Goal: Information Seeking & Learning: Learn about a topic

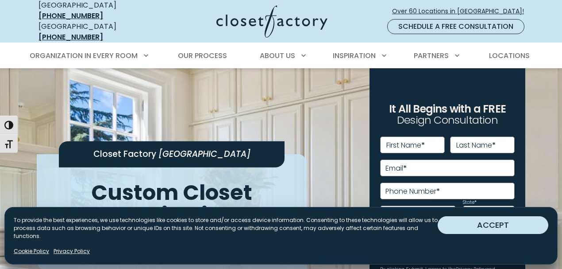
click at [524, 228] on button "ACCEPT" at bounding box center [493, 225] width 111 height 18
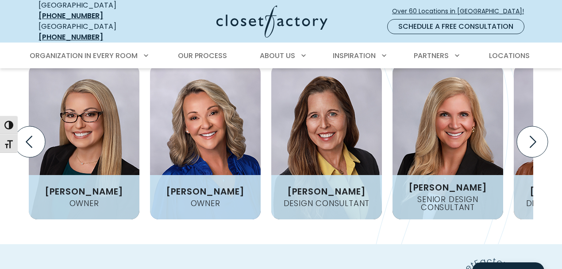
scroll to position [1213, 0]
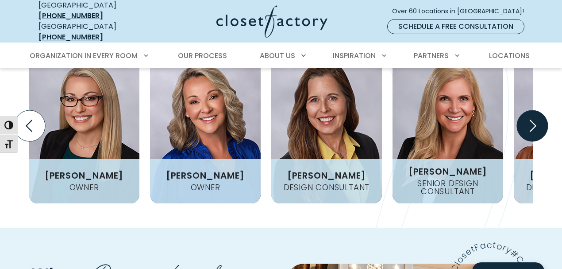
click at [536, 110] on icon "Next slide" at bounding box center [532, 125] width 31 height 31
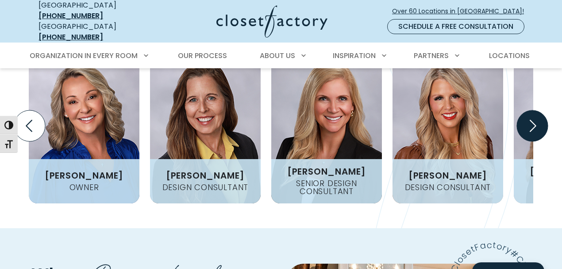
click at [536, 110] on icon "Next slide" at bounding box center [532, 125] width 31 height 31
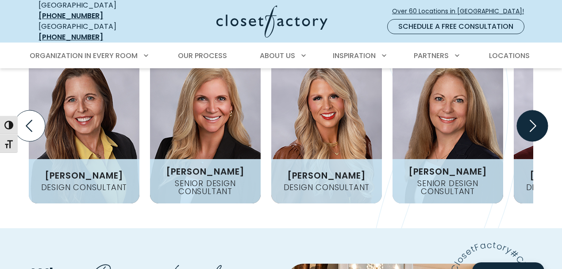
click at [536, 110] on icon "Next slide" at bounding box center [532, 125] width 31 height 31
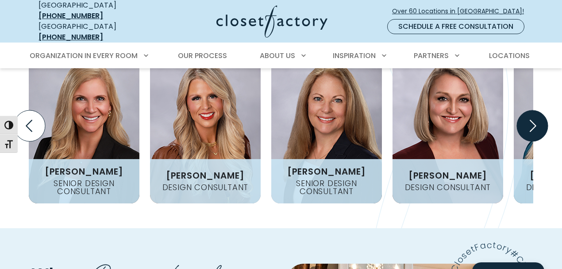
click at [536, 110] on icon "Next slide" at bounding box center [532, 125] width 31 height 31
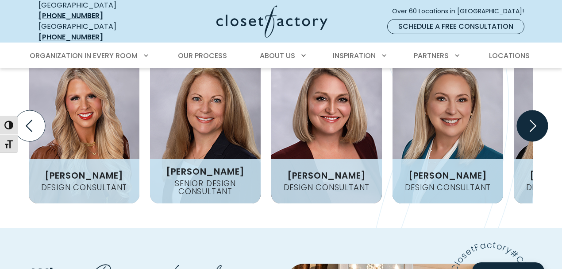
click at [536, 110] on icon "Next slide" at bounding box center [532, 125] width 31 height 31
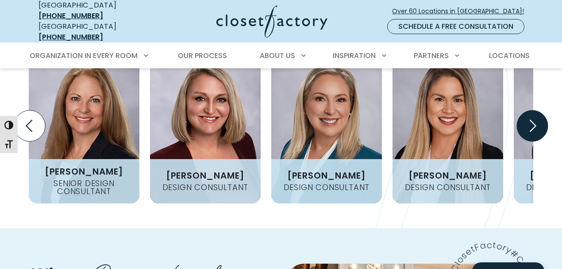
click at [536, 110] on icon "Next slide" at bounding box center [532, 125] width 31 height 31
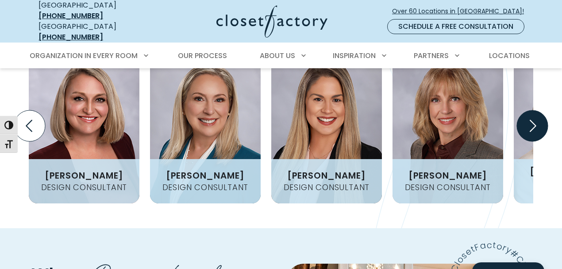
click at [536, 110] on icon "Next slide" at bounding box center [532, 125] width 31 height 31
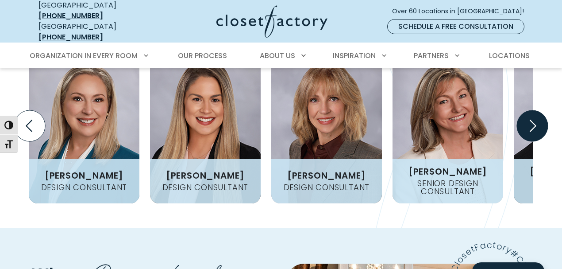
click at [536, 110] on icon "Next slide" at bounding box center [532, 125] width 31 height 31
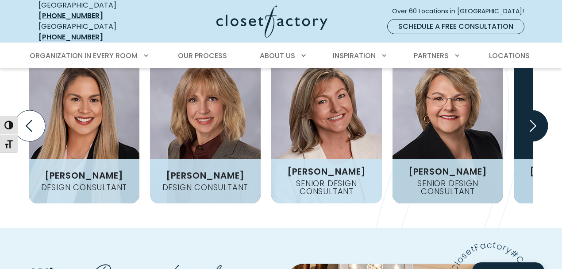
click at [536, 110] on icon "Next slide" at bounding box center [532, 125] width 31 height 31
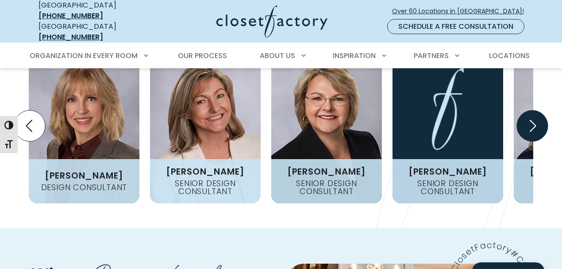
click at [536, 110] on icon "Next slide" at bounding box center [532, 125] width 31 height 31
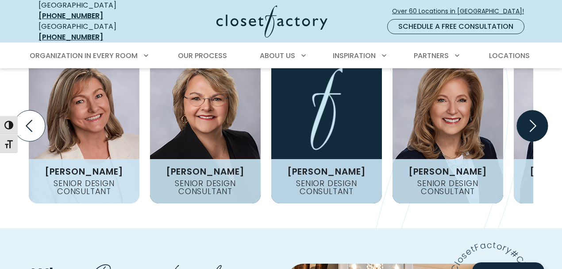
click at [536, 110] on icon "Next slide" at bounding box center [532, 125] width 31 height 31
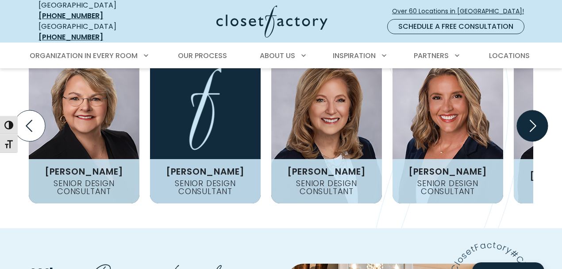
click at [536, 110] on icon "Next slide" at bounding box center [532, 125] width 31 height 31
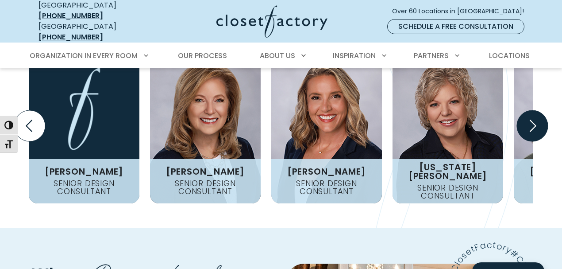
click at [536, 110] on icon "Next slide" at bounding box center [532, 125] width 31 height 31
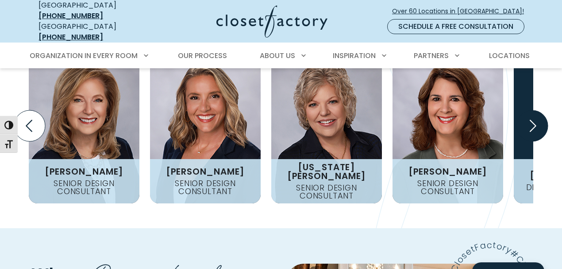
click at [536, 110] on icon "Next slide" at bounding box center [532, 125] width 31 height 31
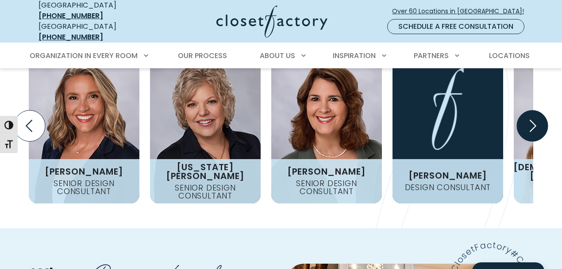
click at [536, 110] on icon "Next slide" at bounding box center [532, 125] width 31 height 31
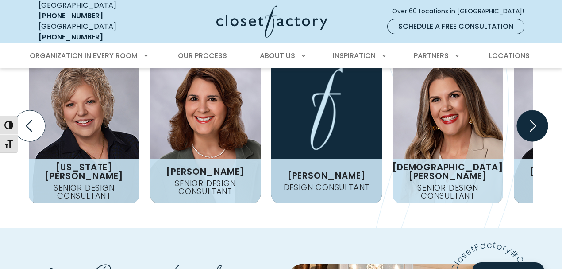
click at [536, 110] on icon "Next slide" at bounding box center [532, 125] width 31 height 31
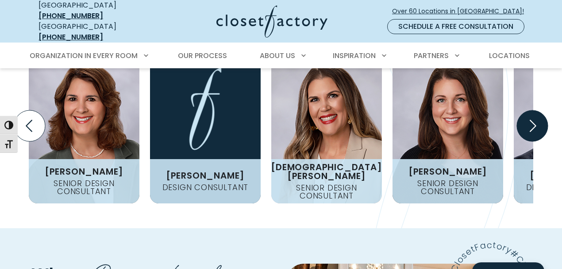
click at [536, 110] on icon "Next slide" at bounding box center [532, 125] width 31 height 31
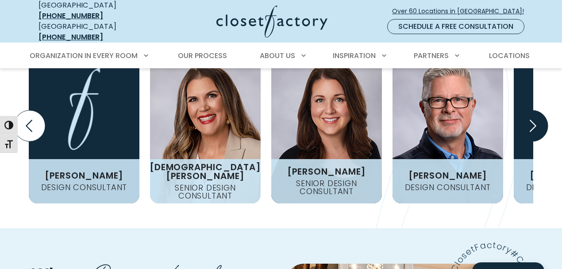
click at [536, 110] on icon "Next slide" at bounding box center [532, 125] width 31 height 31
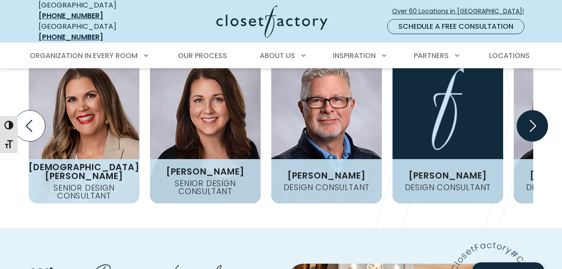
click at [536, 110] on icon "Next slide" at bounding box center [532, 125] width 31 height 31
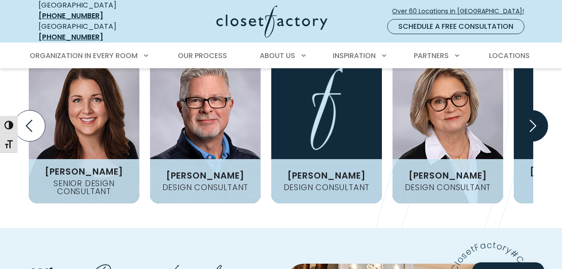
click at [536, 110] on icon "Next slide" at bounding box center [532, 125] width 31 height 31
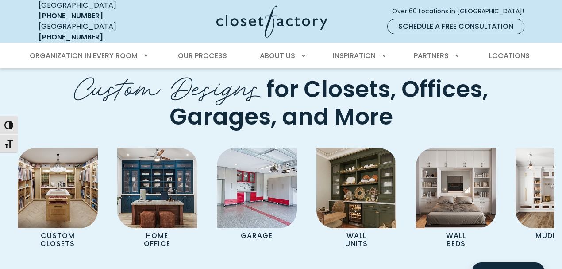
scroll to position [3201, 0]
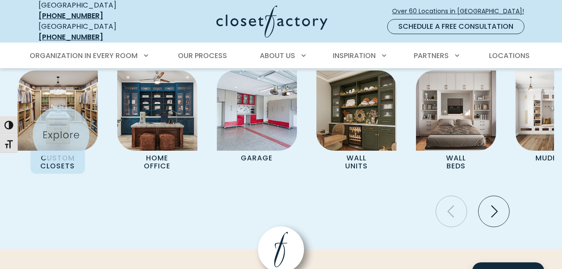
click at [61, 135] on div "Custom Closets Home Office Garage Wall Units Wall Beds Mudrooms Entertainment C…" at bounding box center [281, 145] width 547 height 151
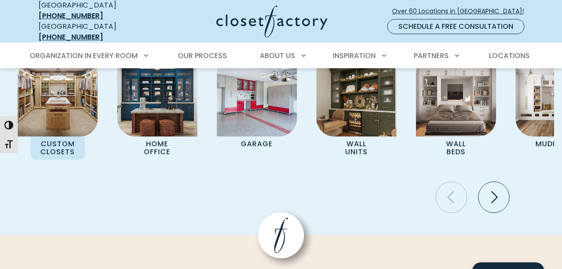
scroll to position [3277, 0]
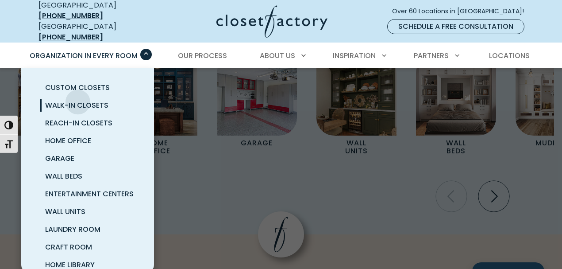
click at [78, 100] on span "Walk-In Closets" at bounding box center [76, 105] width 63 height 10
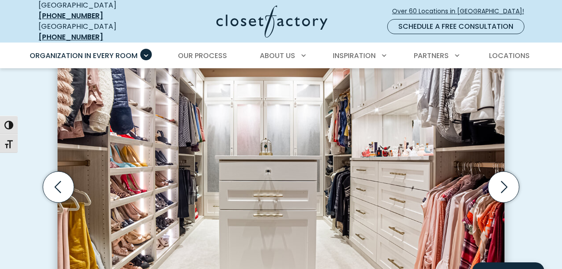
scroll to position [281, 0]
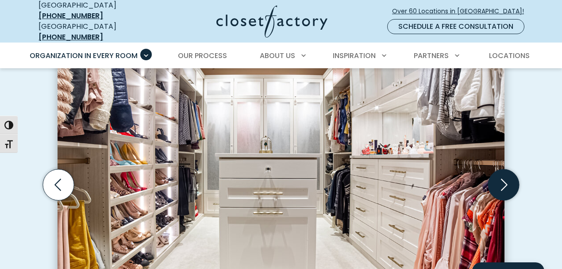
click at [510, 169] on icon "Next slide" at bounding box center [504, 184] width 31 height 31
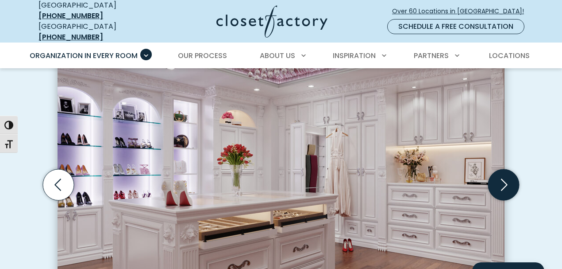
click at [510, 169] on icon "Next slide" at bounding box center [504, 184] width 31 height 31
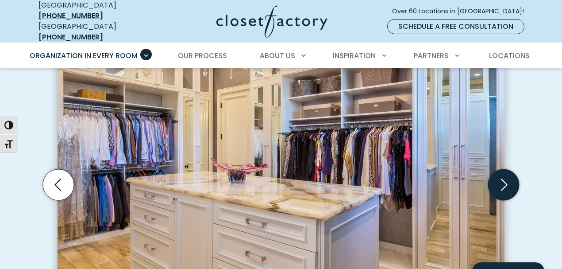
click at [510, 169] on icon "Next slide" at bounding box center [504, 184] width 31 height 31
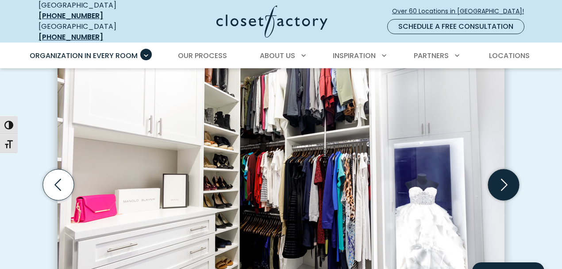
click at [510, 169] on icon "Next slide" at bounding box center [504, 184] width 31 height 31
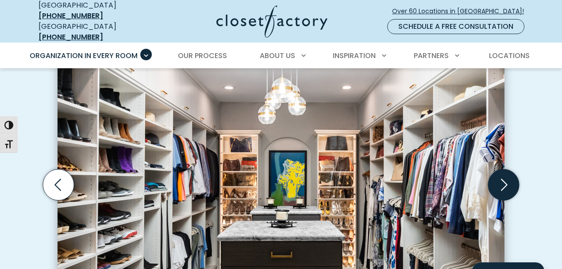
click at [510, 169] on icon "Next slide" at bounding box center [504, 184] width 31 height 31
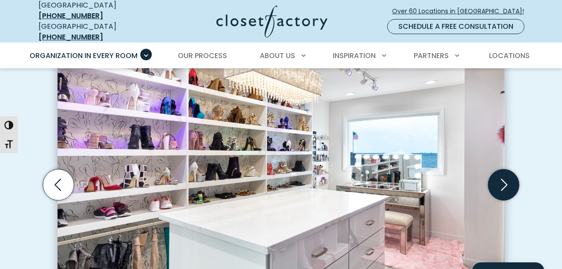
click at [500, 169] on icon "Next slide" at bounding box center [504, 184] width 31 height 31
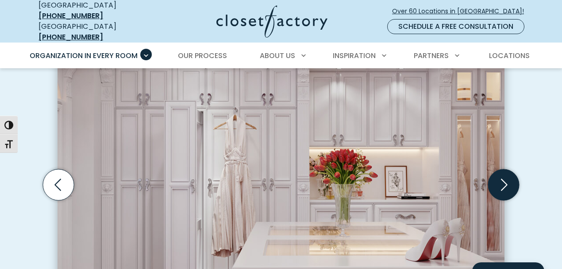
click at [500, 169] on icon "Next slide" at bounding box center [504, 184] width 31 height 31
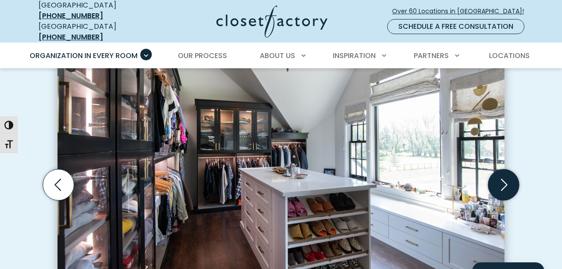
click at [500, 169] on icon "Next slide" at bounding box center [504, 184] width 31 height 31
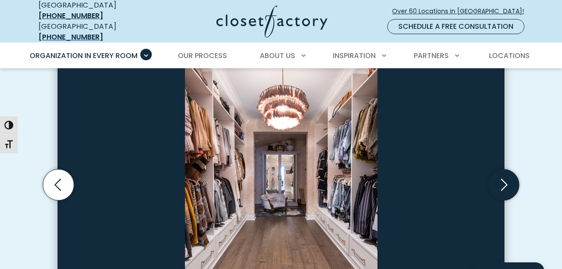
click at [500, 169] on icon "Next slide" at bounding box center [504, 184] width 31 height 31
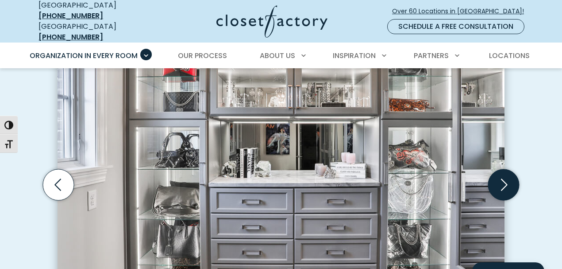
click at [501, 169] on icon "Next slide" at bounding box center [504, 184] width 31 height 31
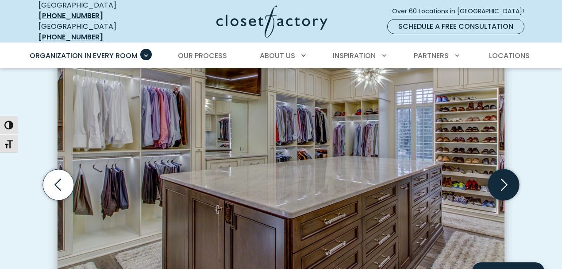
click at [500, 169] on icon "Next slide" at bounding box center [504, 184] width 31 height 31
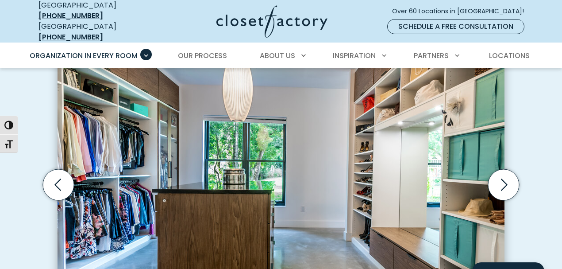
click at [243, 94] on img "Thumbnail Gallery" at bounding box center [281, 176] width 447 height 272
click at [58, 171] on icon "Previous slide" at bounding box center [58, 184] width 31 height 31
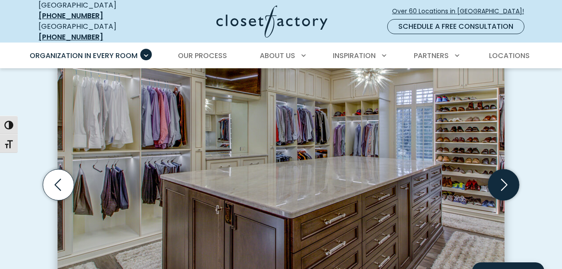
click at [501, 171] on icon "Next slide" at bounding box center [504, 184] width 31 height 31
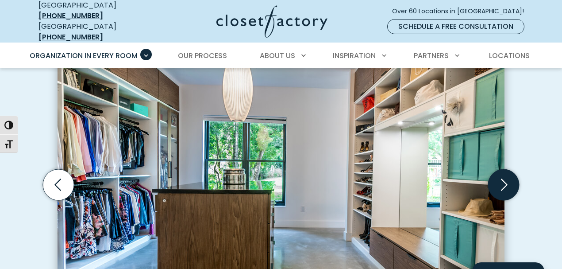
click at [501, 169] on icon "Next slide" at bounding box center [504, 184] width 31 height 31
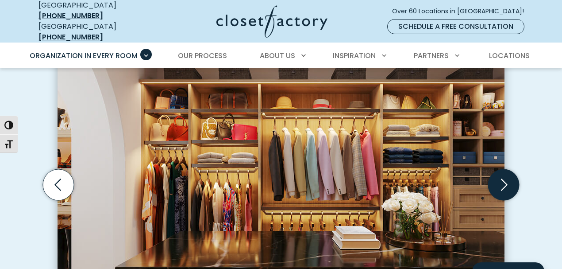
click at [501, 169] on icon "Next slide" at bounding box center [504, 184] width 31 height 31
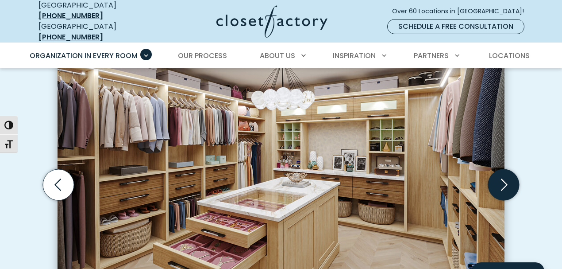
click at [508, 169] on icon "Next slide" at bounding box center [504, 184] width 31 height 31
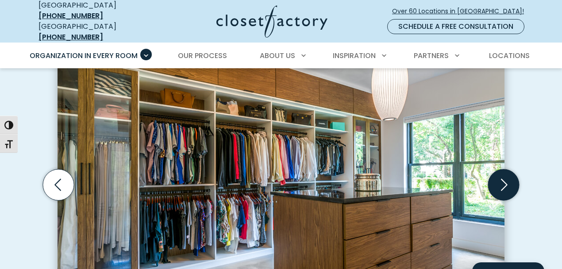
click at [500, 169] on icon "Next slide" at bounding box center [504, 184] width 31 height 31
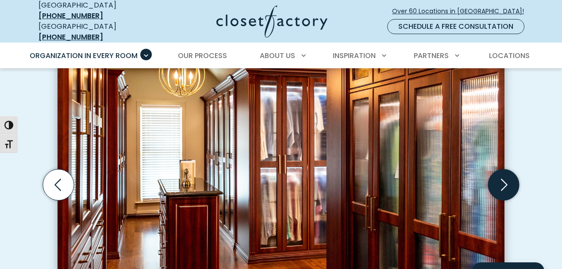
click at [500, 169] on icon "Next slide" at bounding box center [504, 184] width 31 height 31
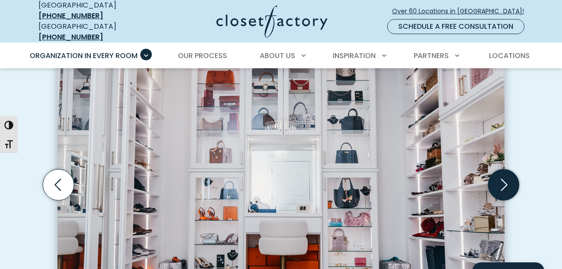
click at [499, 169] on icon "Next slide" at bounding box center [504, 184] width 31 height 31
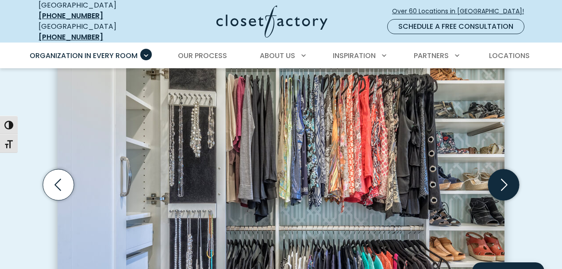
click at [501, 169] on icon "Next slide" at bounding box center [504, 184] width 31 height 31
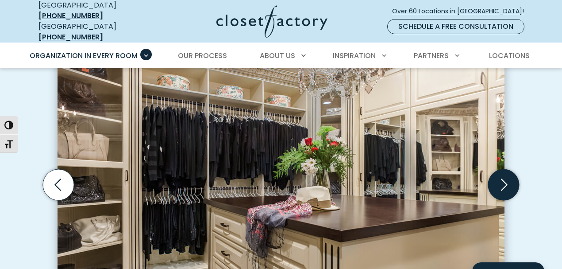
click at [502, 169] on icon "Next slide" at bounding box center [504, 184] width 31 height 31
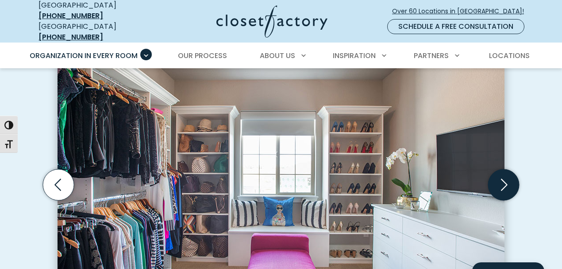
click at [503, 169] on icon "Next slide" at bounding box center [504, 184] width 31 height 31
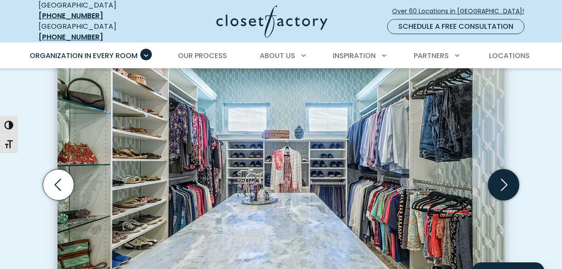
click at [504, 169] on icon "Next slide" at bounding box center [504, 184] width 31 height 31
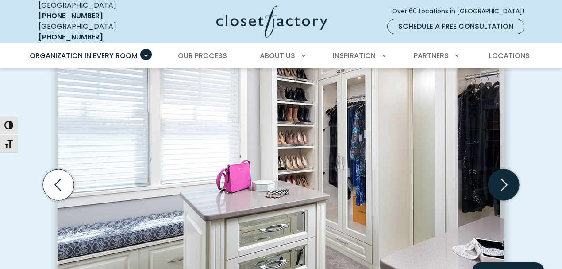
click at [504, 169] on icon "Next slide" at bounding box center [504, 184] width 31 height 31
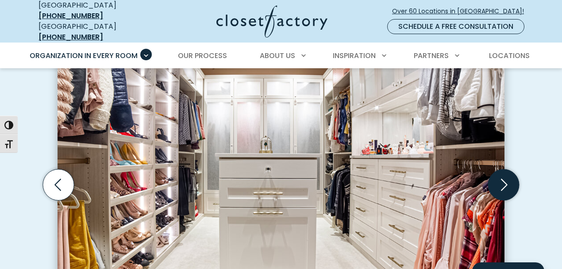
click at [504, 169] on icon "Next slide" at bounding box center [504, 184] width 31 height 31
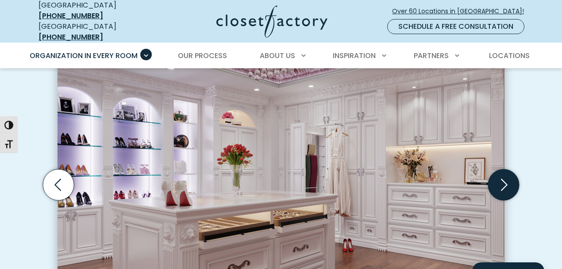
click at [504, 169] on icon "Next slide" at bounding box center [504, 184] width 31 height 31
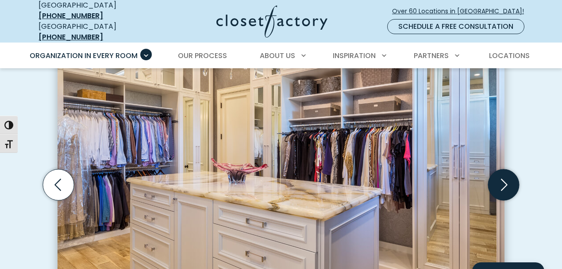
click at [500, 169] on icon "Next slide" at bounding box center [504, 184] width 31 height 31
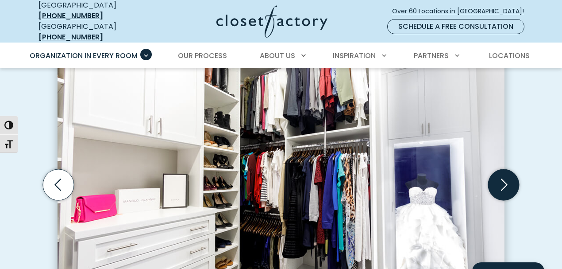
click at [500, 170] on icon "Next slide" at bounding box center [504, 184] width 31 height 31
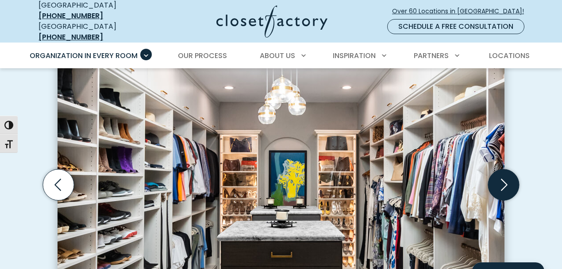
click at [497, 176] on icon "Next slide" at bounding box center [504, 184] width 31 height 31
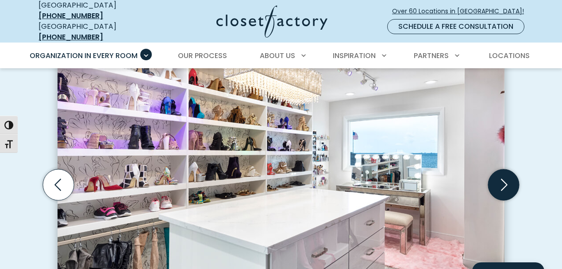
click at [497, 176] on icon "Next slide" at bounding box center [504, 184] width 31 height 31
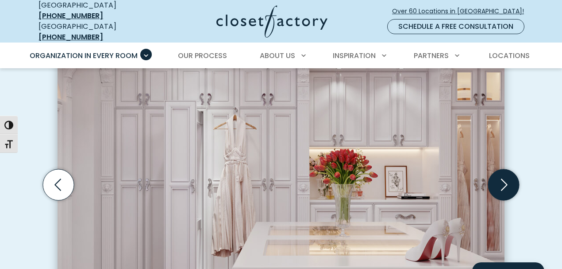
click at [497, 176] on icon "Next slide" at bounding box center [504, 184] width 31 height 31
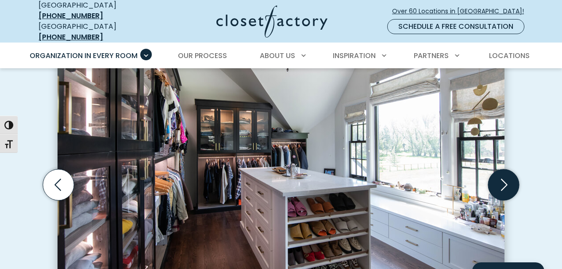
click at [485, 166] on button "Next slide" at bounding box center [504, 185] width 38 height 38
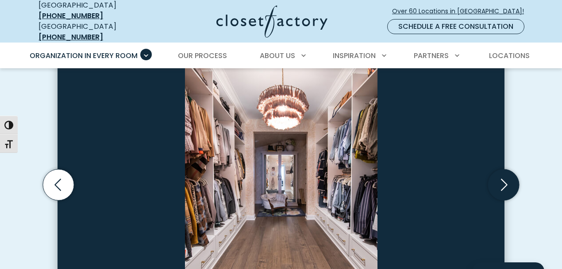
click at [485, 166] on button "Next slide" at bounding box center [504, 185] width 38 height 38
